Goal: Task Accomplishment & Management: Manage account settings

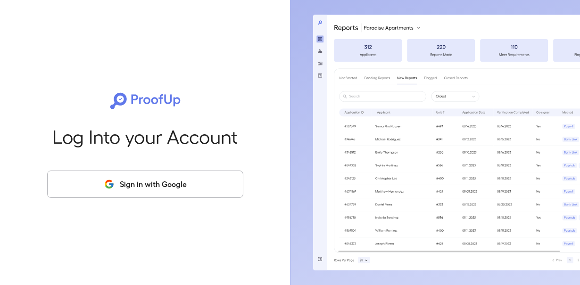
click at [98, 189] on button "Sign in with Google" at bounding box center [145, 184] width 196 height 27
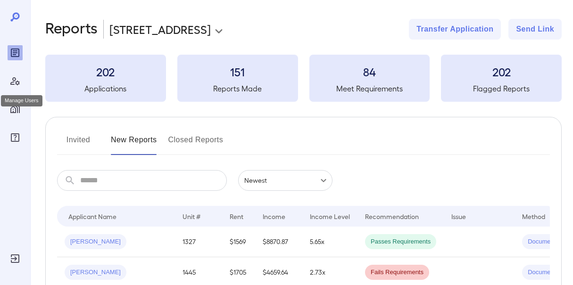
click at [17, 85] on icon "Manage Users" at bounding box center [14, 81] width 9 height 8
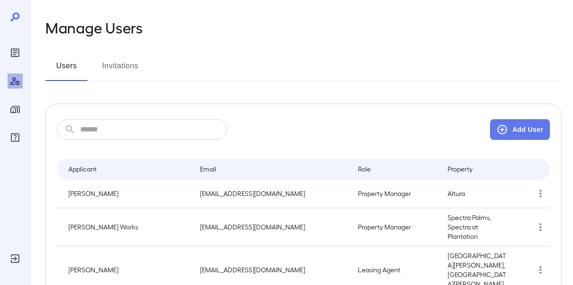
click at [156, 132] on input "text" at bounding box center [153, 129] width 147 height 21
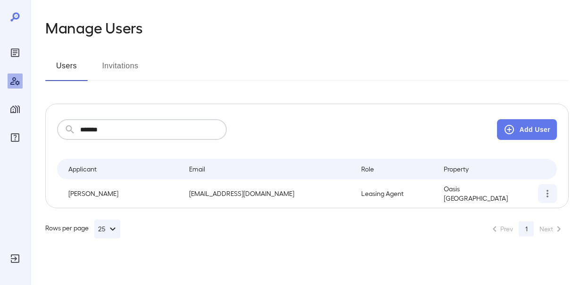
type input "*******"
click at [545, 192] on icon "simple table" at bounding box center [546, 193] width 11 height 11
click at [523, 221] on li "Edit User" at bounding box center [534, 215] width 70 height 19
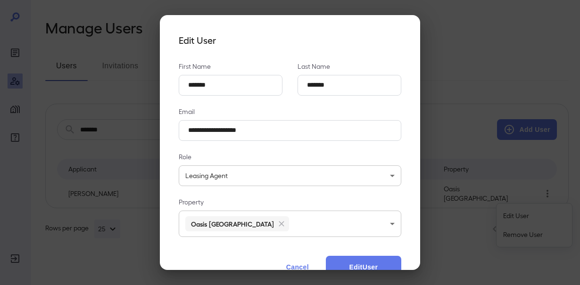
scroll to position [24, 0]
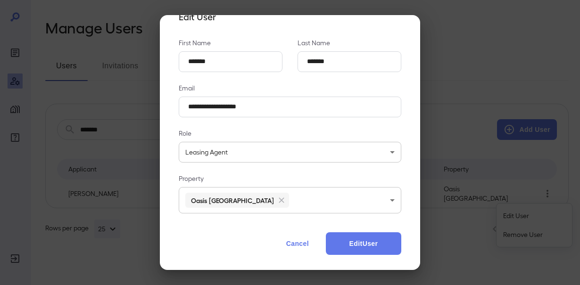
click at [290, 247] on button "Cancel" at bounding box center [297, 243] width 41 height 23
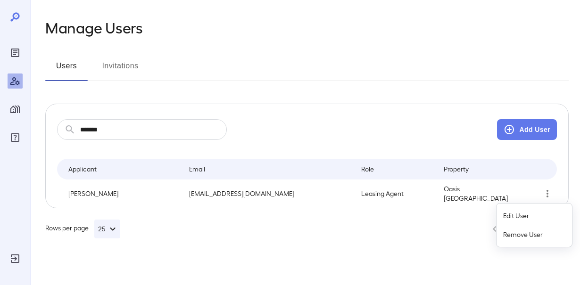
click at [15, 136] on div at bounding box center [290, 142] width 580 height 285
